Goal: Find specific page/section: Find specific page/section

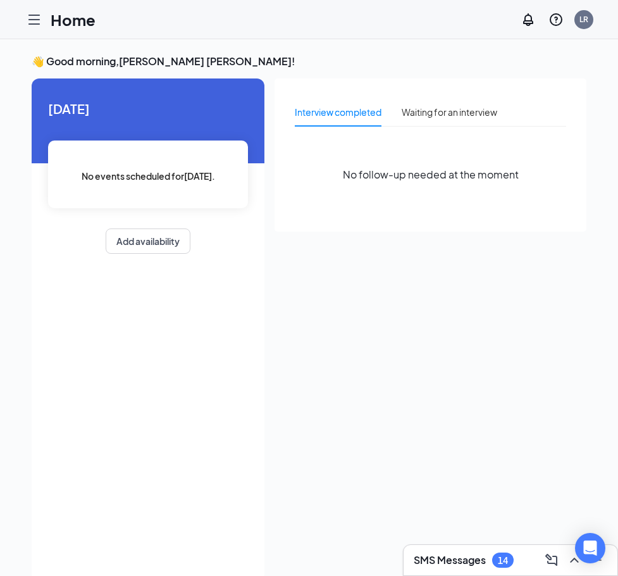
click at [25, 23] on div at bounding box center [34, 19] width 25 height 25
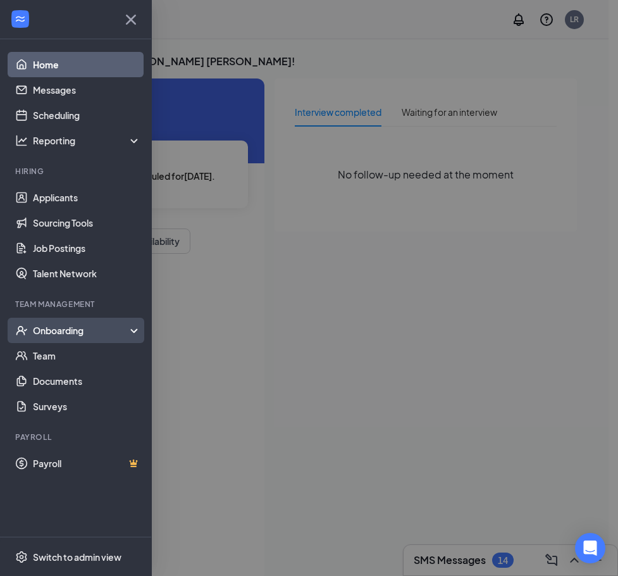
click at [73, 325] on div "Onboarding" at bounding box center [81, 330] width 97 height 13
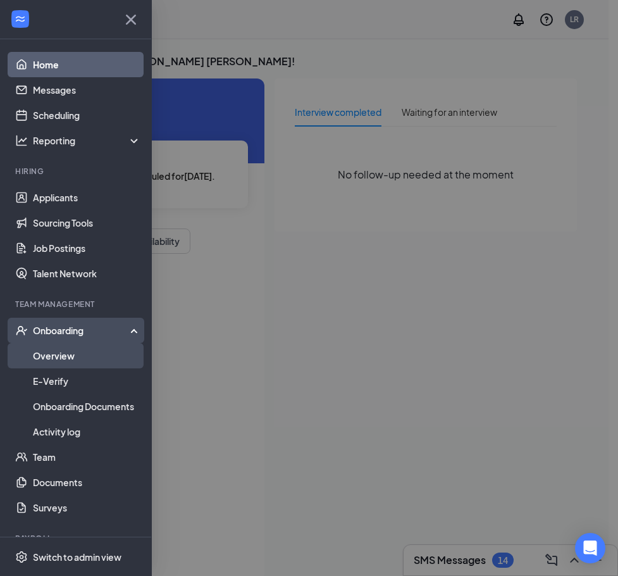
click at [73, 355] on link "Overview" at bounding box center [87, 355] width 108 height 25
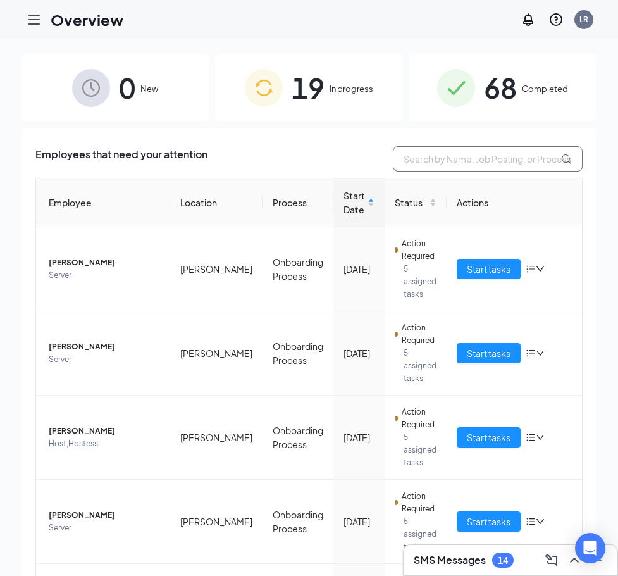
click at [469, 167] on input "text" at bounding box center [488, 158] width 190 height 25
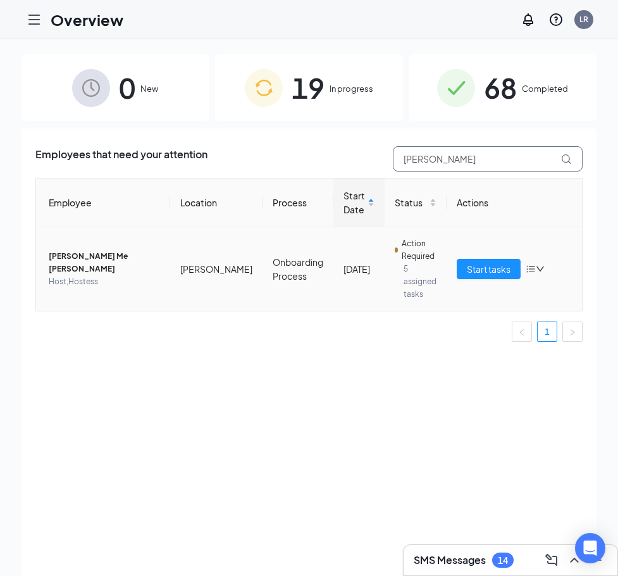
type input "[PERSON_NAME]"
click at [118, 275] on span "Host,Hostess" at bounding box center [104, 281] width 111 height 13
